Goal: Task Accomplishment & Management: Manage account settings

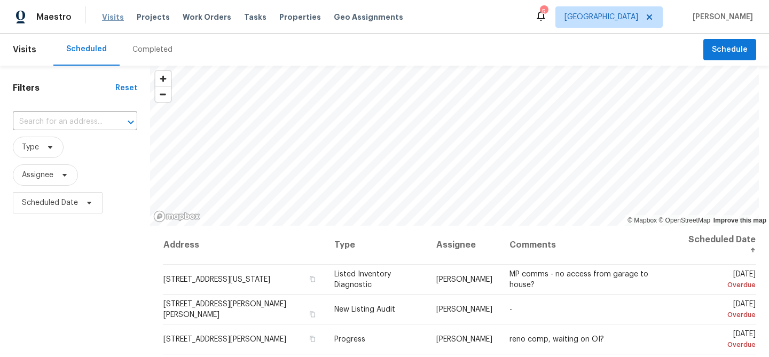
click at [111, 17] on span "Visits" at bounding box center [113, 17] width 22 height 11
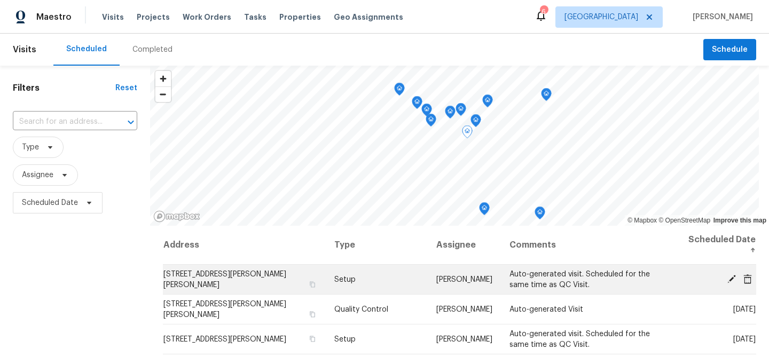
click at [733, 277] on icon at bounding box center [731, 278] width 9 height 9
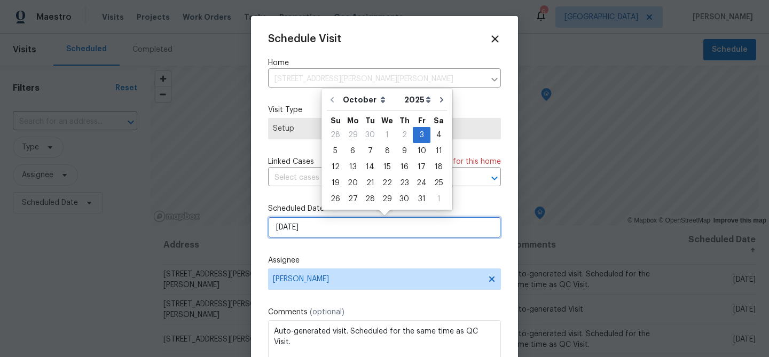
click at [327, 228] on input "[DATE]" at bounding box center [384, 227] width 233 height 21
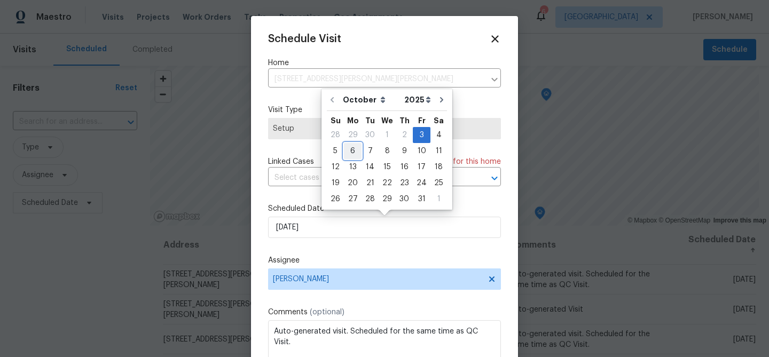
click at [353, 153] on div "6" at bounding box center [353, 151] width 18 height 15
type input "[DATE]"
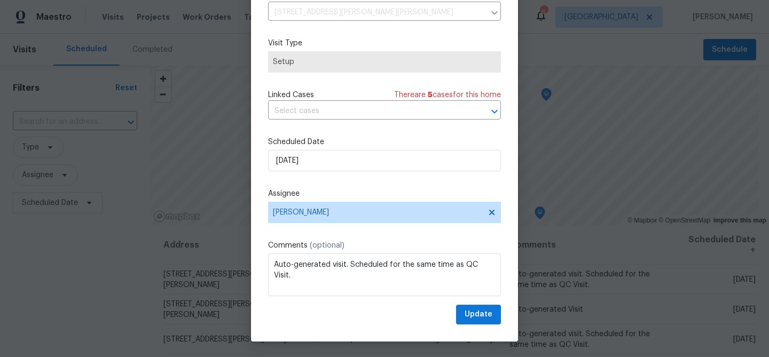
scroll to position [49, 0]
click at [483, 311] on span "Update" at bounding box center [478, 314] width 28 height 13
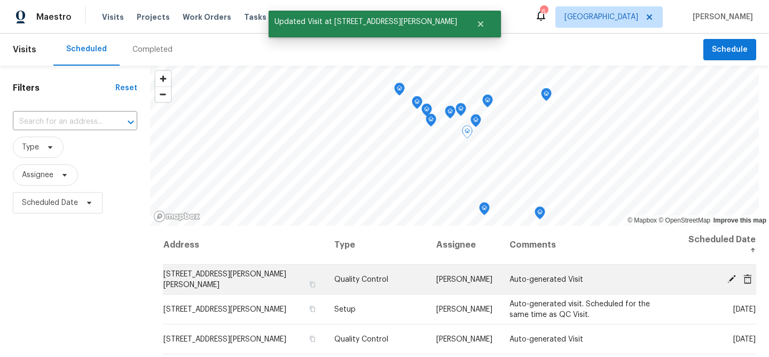
click at [734, 279] on icon at bounding box center [732, 279] width 10 height 10
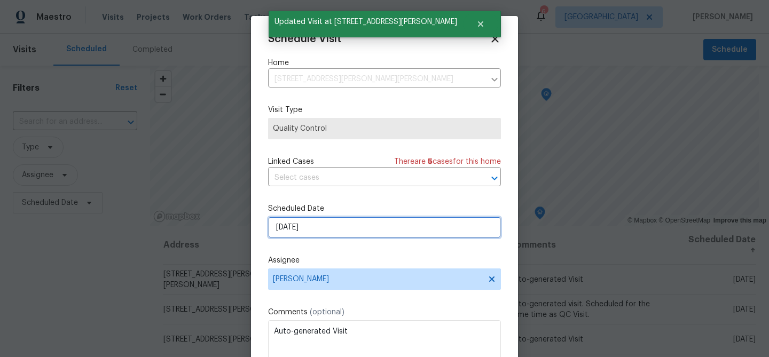
click at [316, 228] on input "[DATE]" at bounding box center [384, 227] width 233 height 21
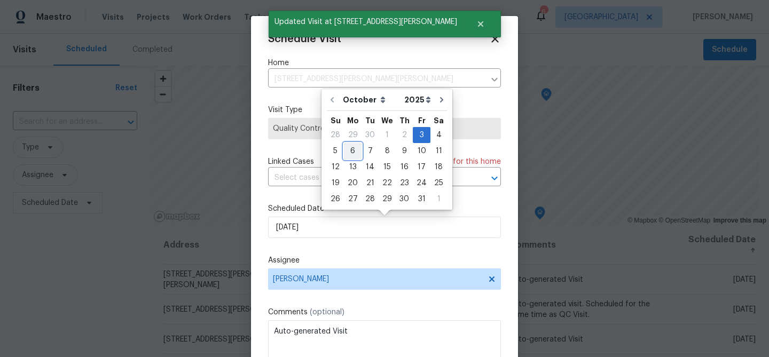
click at [349, 150] on div "6" at bounding box center [353, 151] width 18 height 15
type input "[DATE]"
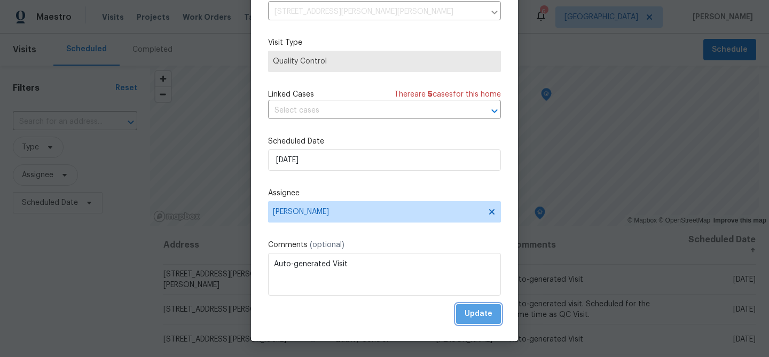
click at [471, 311] on span "Update" at bounding box center [478, 314] width 28 height 13
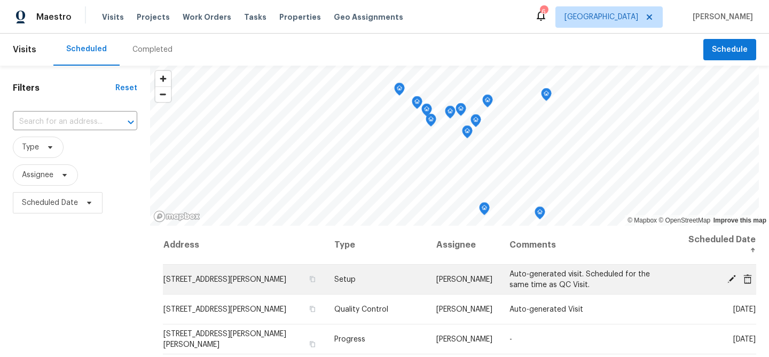
click at [730, 278] on icon at bounding box center [731, 278] width 9 height 9
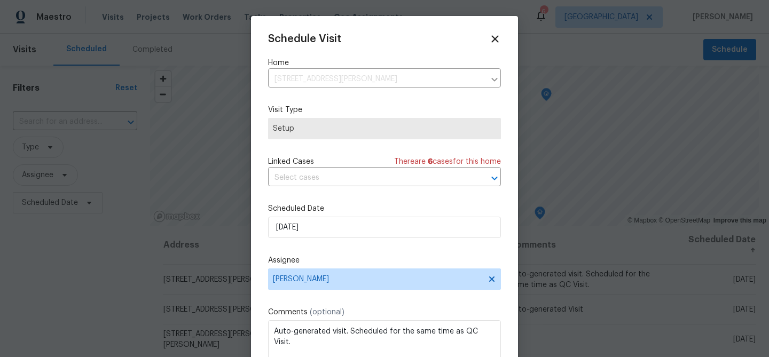
click at [293, 130] on span "Setup" at bounding box center [384, 128] width 223 height 11
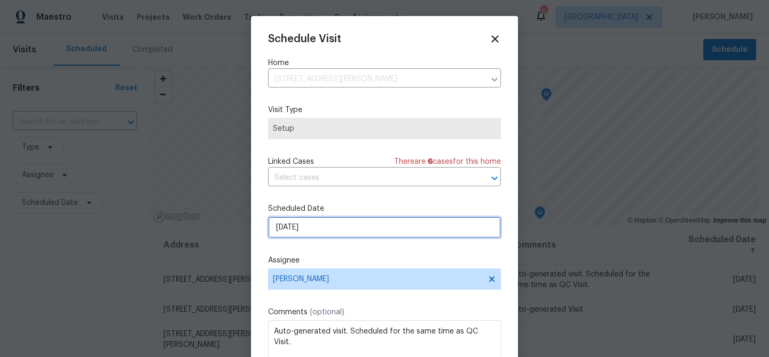
click at [293, 227] on input "[DATE]" at bounding box center [384, 227] width 233 height 21
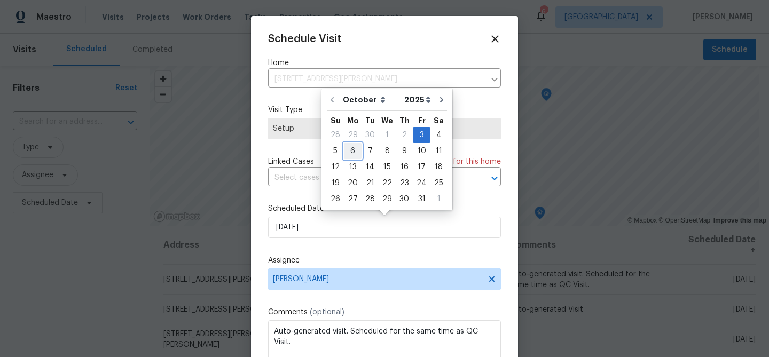
click at [351, 151] on div "6" at bounding box center [353, 151] width 18 height 15
type input "[DATE]"
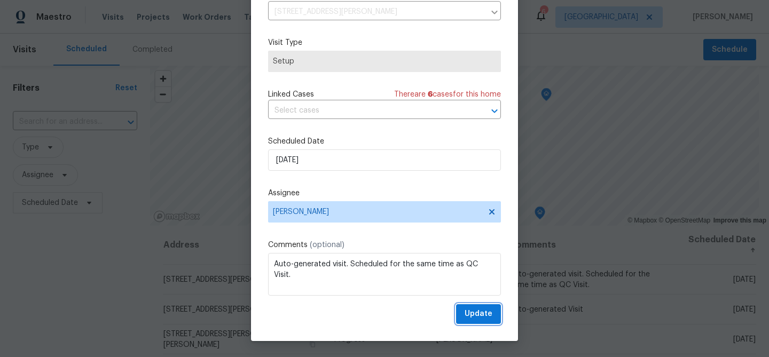
click at [474, 313] on span "Update" at bounding box center [478, 314] width 28 height 13
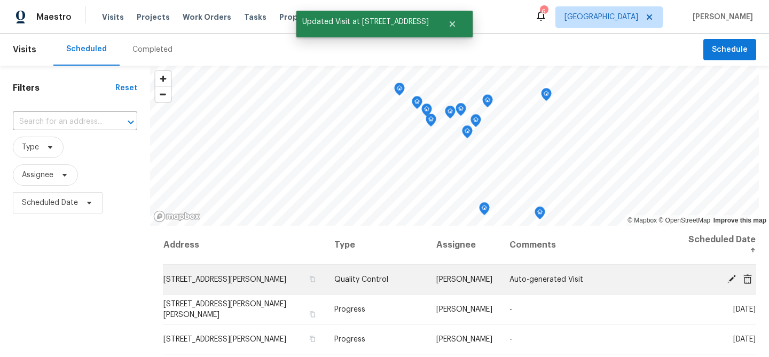
click at [731, 279] on icon at bounding box center [731, 278] width 9 height 9
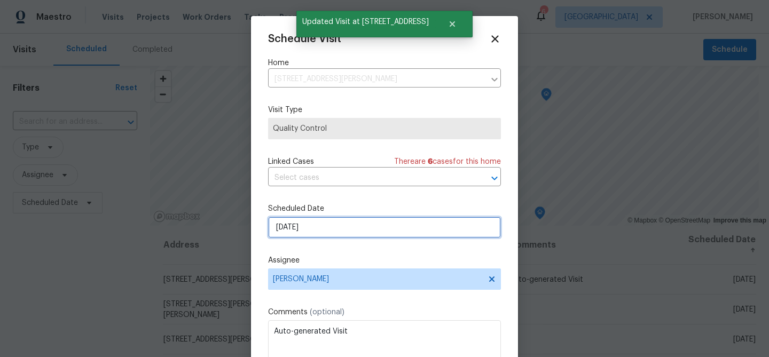
click at [313, 229] on input "[DATE]" at bounding box center [384, 227] width 233 height 21
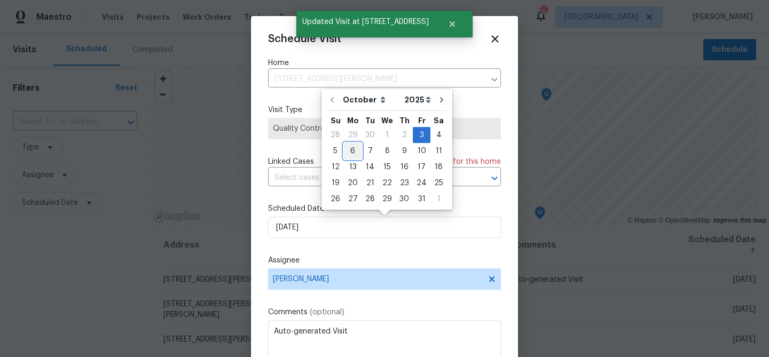
click at [350, 153] on div "6" at bounding box center [353, 151] width 18 height 15
type input "[DATE]"
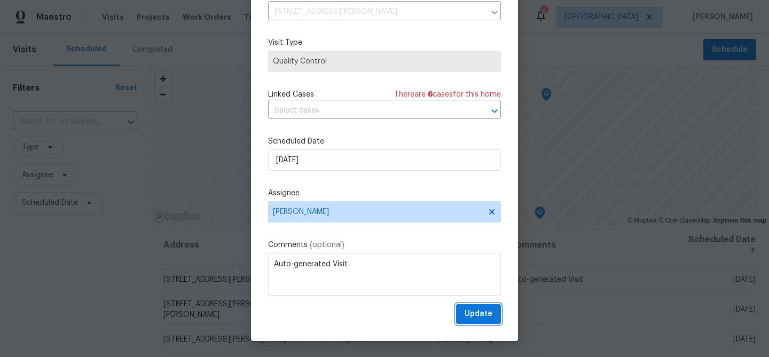
click at [471, 314] on span "Update" at bounding box center [478, 314] width 28 height 13
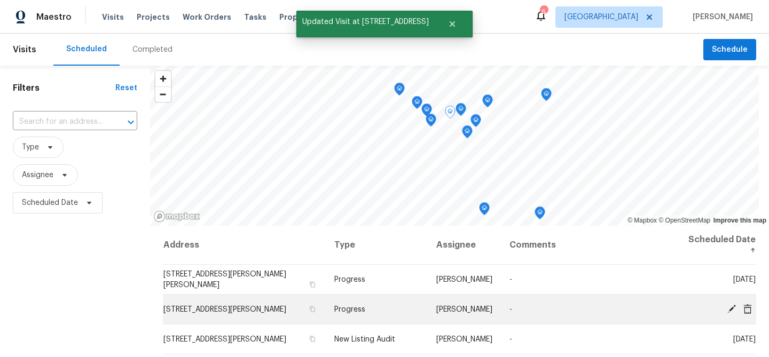
click at [731, 311] on icon at bounding box center [732, 309] width 10 height 10
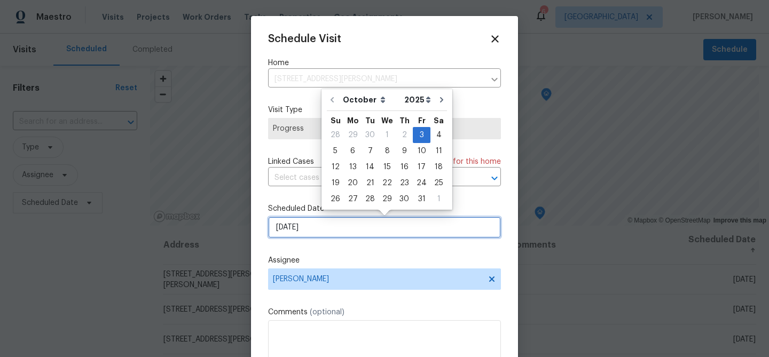
click at [336, 227] on input "[DATE]" at bounding box center [384, 227] width 233 height 21
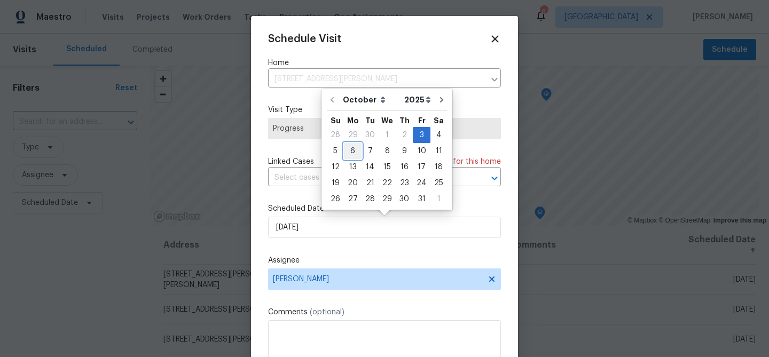
click at [351, 152] on div "6" at bounding box center [353, 151] width 18 height 15
type input "[DATE]"
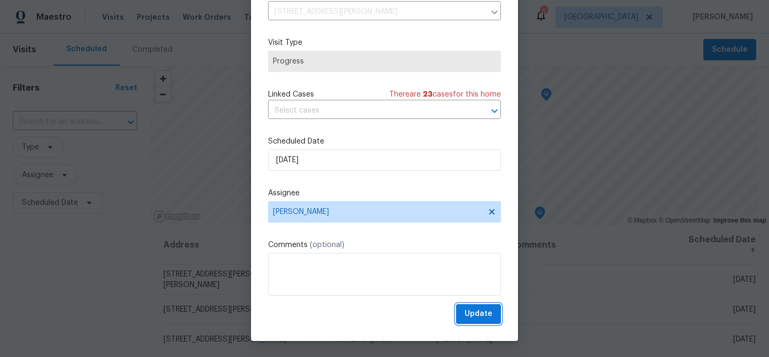
click at [471, 311] on span "Update" at bounding box center [478, 314] width 28 height 13
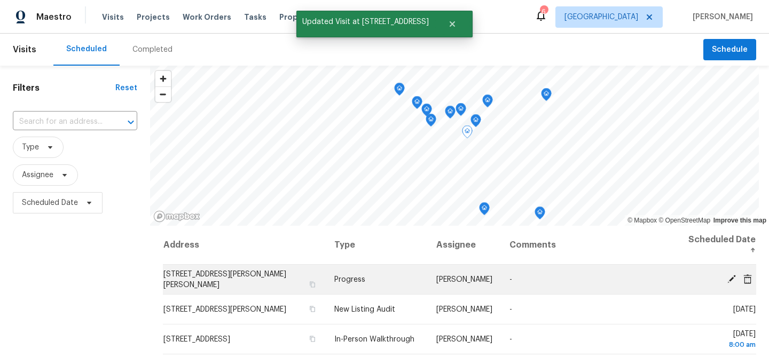
click at [747, 279] on icon at bounding box center [747, 279] width 9 height 10
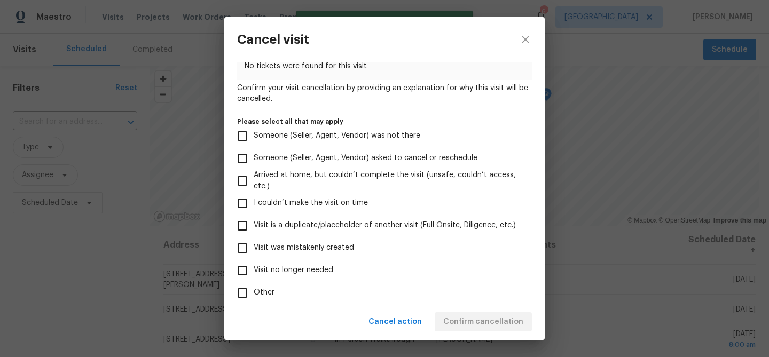
scroll to position [64, 0]
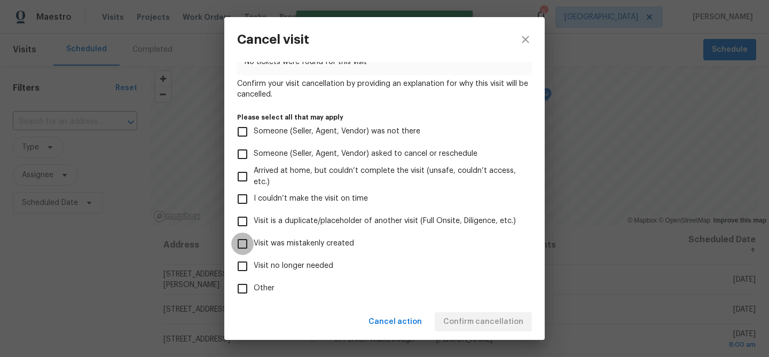
click at [242, 244] on input "Visit was mistakenly created" at bounding box center [242, 244] width 22 height 22
checkbox input "true"
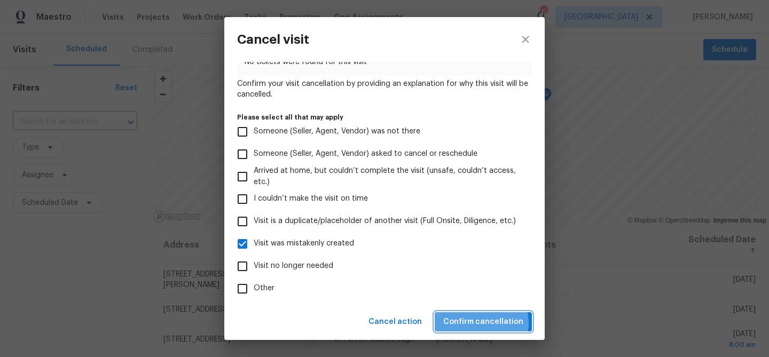
click at [484, 323] on span "Confirm cancellation" at bounding box center [483, 322] width 80 height 13
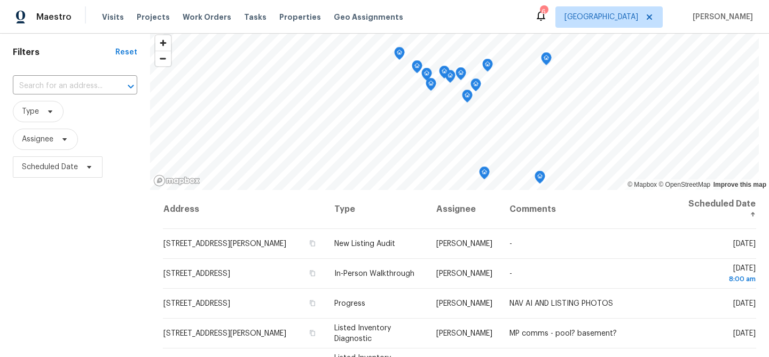
scroll to position [37, 0]
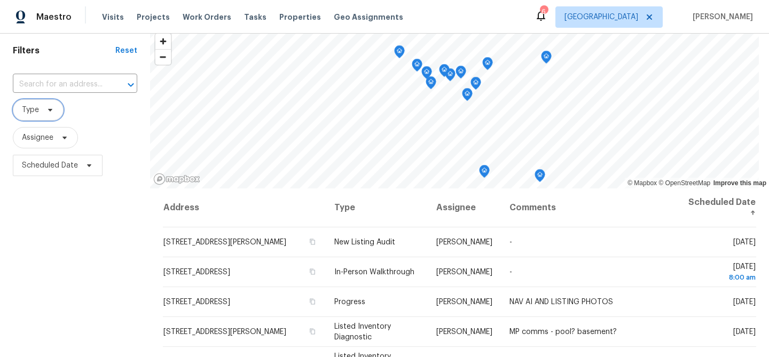
click at [50, 107] on icon at bounding box center [50, 110] width 9 height 9
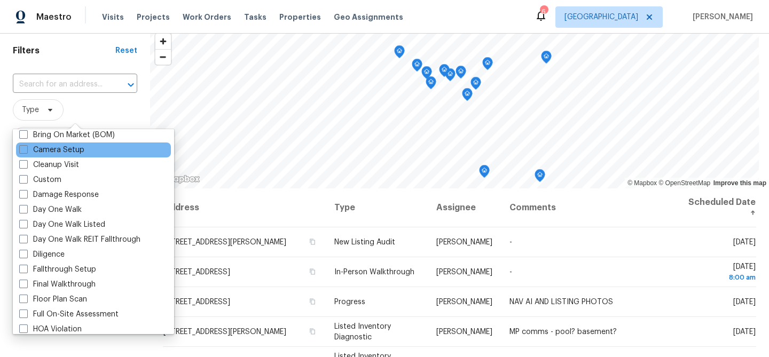
scroll to position [125, 0]
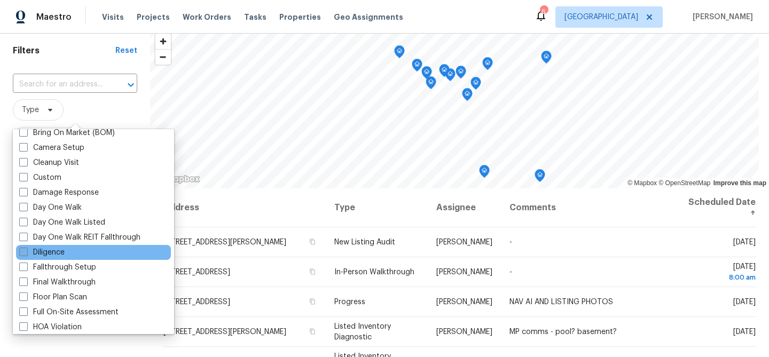
click at [23, 253] on span at bounding box center [23, 252] width 9 height 9
click at [23, 253] on input "Diligence" at bounding box center [22, 250] width 7 height 7
checkbox input "true"
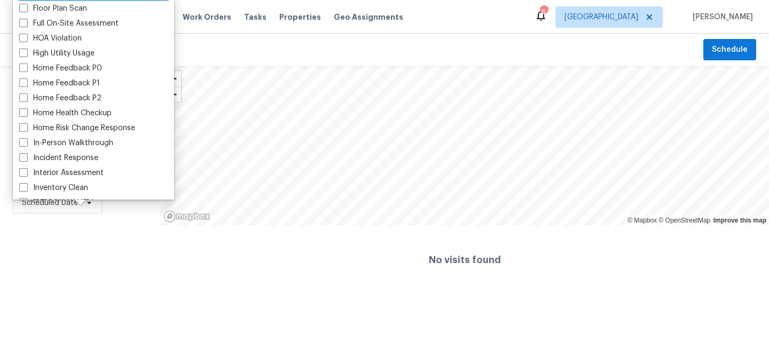
scroll to position [285, 0]
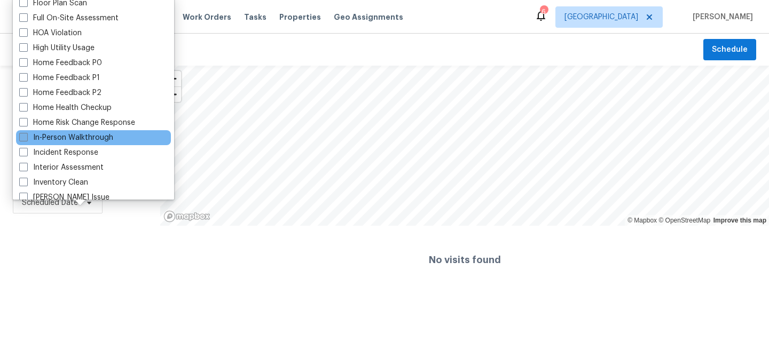
click at [22, 139] on span at bounding box center [23, 137] width 9 height 9
click at [22, 139] on input "In-Person Walkthrough" at bounding box center [22, 135] width 7 height 7
checkbox input "true"
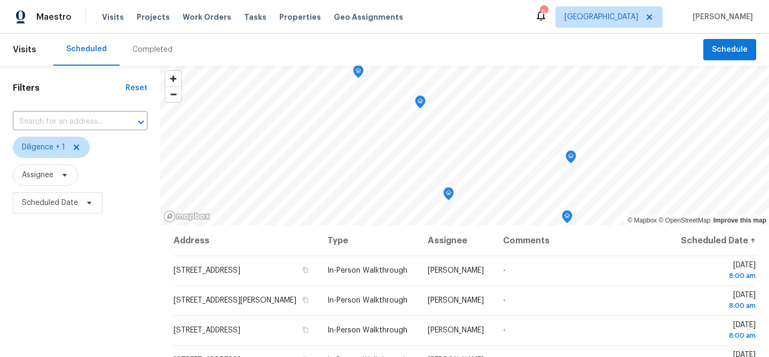
click at [83, 296] on div "Filters Reset ​ Diligence + 1 Assignee Scheduled Date" at bounding box center [80, 289] width 160 height 446
